Goal: Task Accomplishment & Management: Complete application form

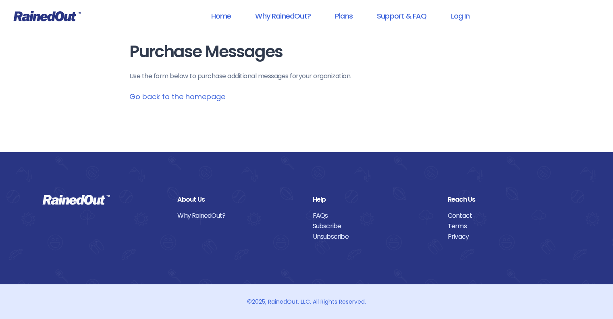
click at [171, 96] on link "Go back to the homepage" at bounding box center [177, 96] width 96 height 10
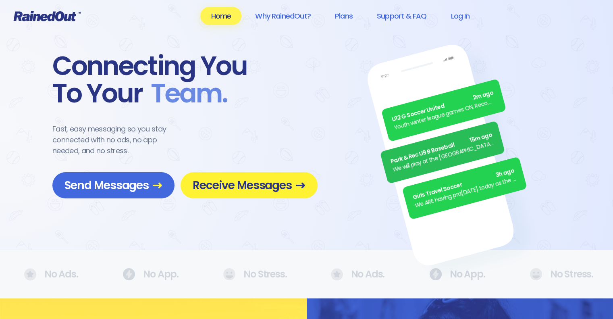
click at [225, 183] on span "Receive Messages" at bounding box center [249, 185] width 113 height 14
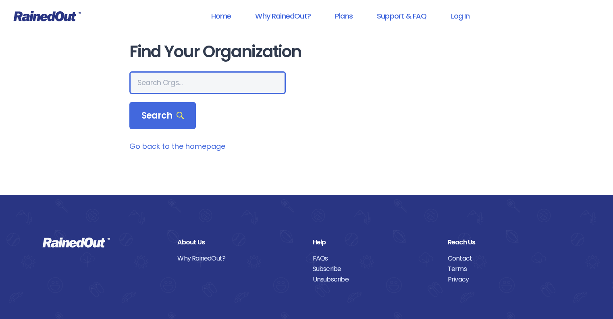
click at [164, 87] on input "text" at bounding box center [207, 82] width 156 height 23
click at [203, 81] on input "text" at bounding box center [207, 82] width 156 height 23
type input "Fundamentals Soccer mt pleasnt sc"
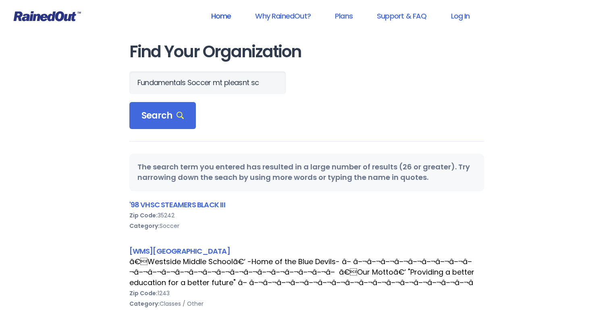
click at [232, 19] on link "Home" at bounding box center [220, 16] width 41 height 18
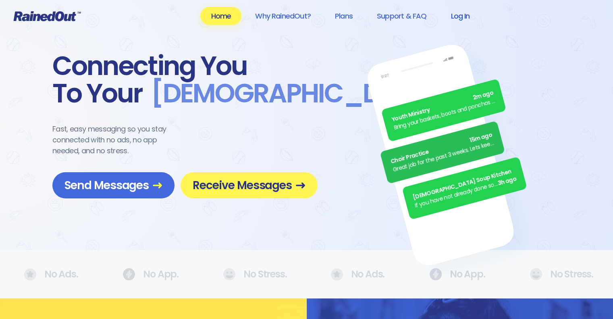
click at [459, 17] on link "Log In" at bounding box center [460, 16] width 40 height 18
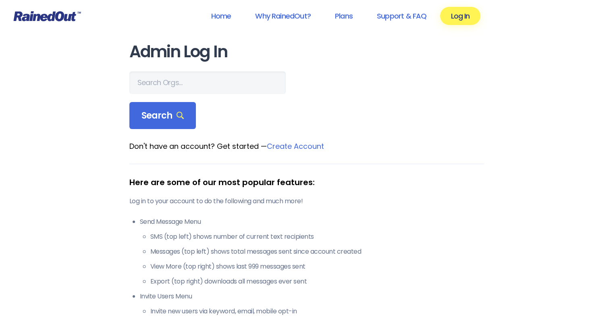
click at [288, 147] on link "Create Account" at bounding box center [295, 146] width 57 height 10
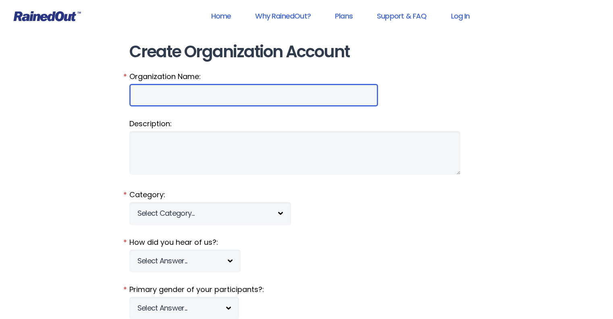
click at [180, 95] on input "Organization Name:" at bounding box center [253, 95] width 248 height 23
type input "m"
type input "Mt Pleasant Rec Department"
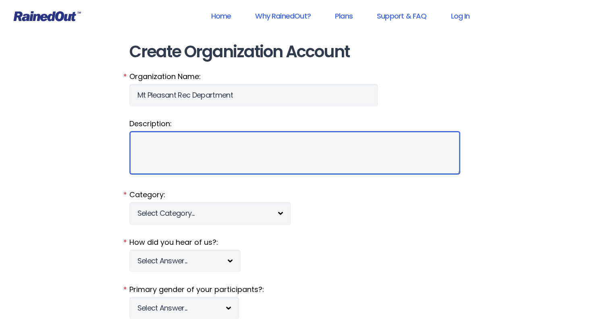
click at [157, 159] on textarea "Description:" at bounding box center [294, 152] width 331 height 43
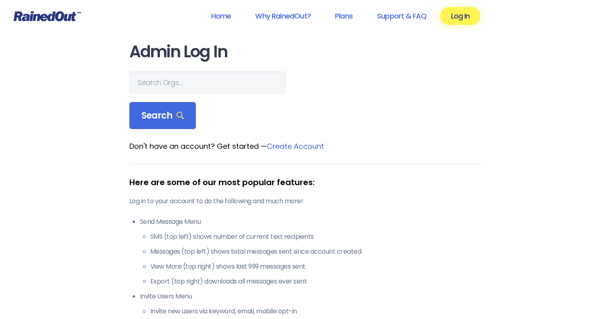
scroll to position [161, 0]
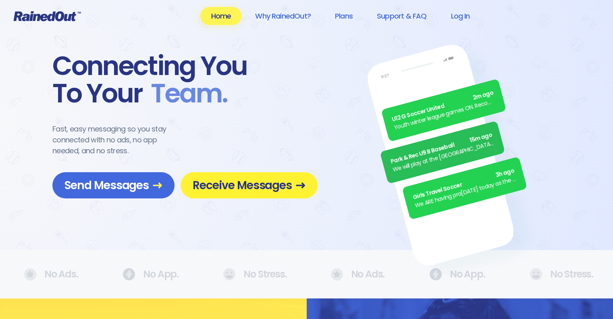
click at [226, 182] on span "Receive Messages" at bounding box center [249, 185] width 113 height 14
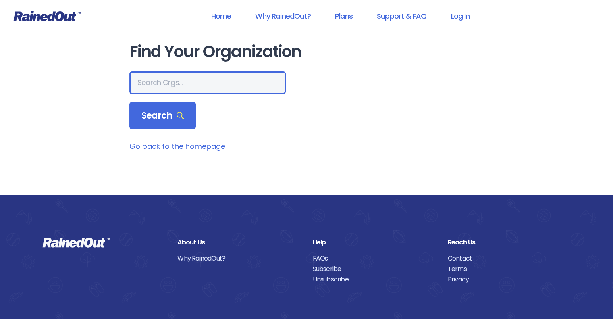
click at [193, 79] on input "text" at bounding box center [207, 82] width 156 height 23
type input "[GEOGRAPHIC_DATA]"
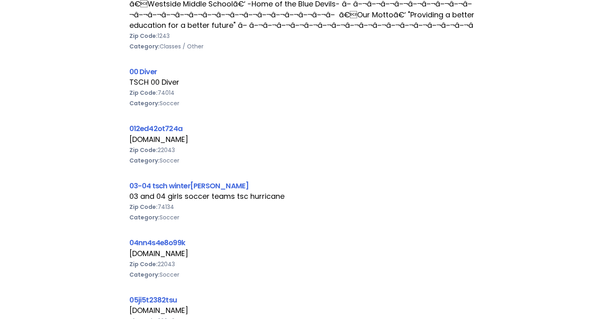
scroll to position [81, 0]
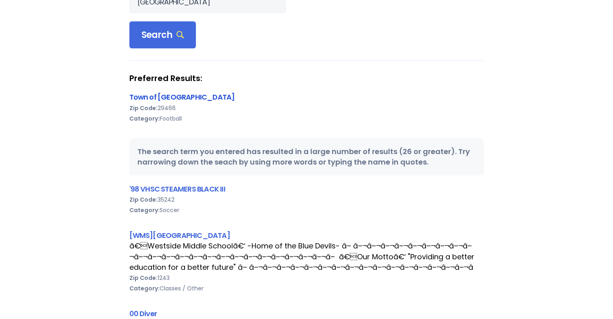
click at [159, 98] on link "Town of [GEOGRAPHIC_DATA]" at bounding box center [182, 97] width 106 height 10
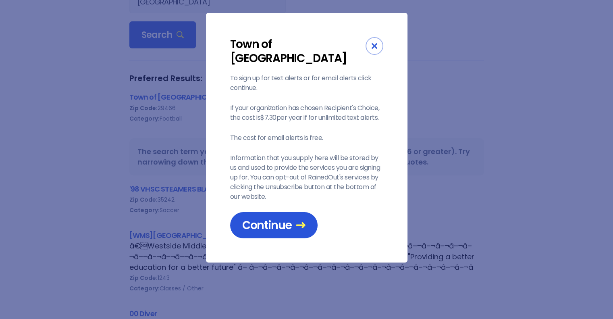
click at [269, 218] on span "Continue" at bounding box center [273, 225] width 63 height 14
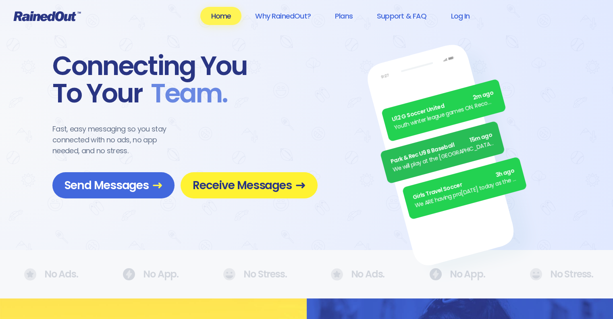
click at [213, 187] on span "Receive Messages" at bounding box center [249, 185] width 113 height 14
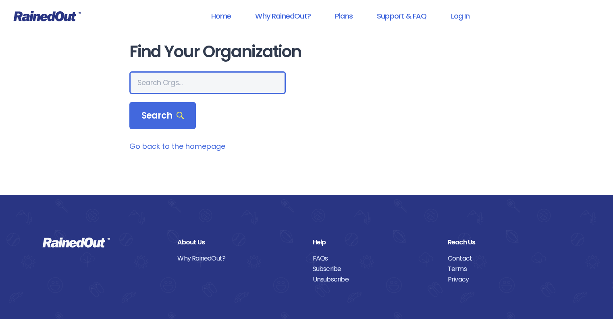
click at [188, 84] on input "text" at bounding box center [207, 82] width 156 height 23
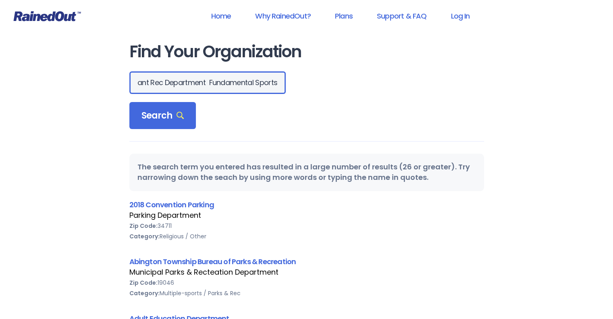
scroll to position [0, 78]
type input "Mt Pleasant Rec Department Fundamental Sports"
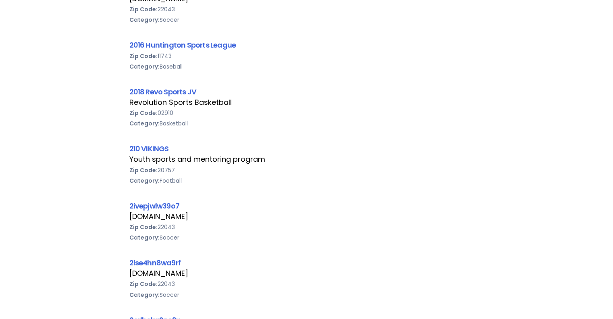
scroll to position [1521, 0]
